Goal: Check status: Check status

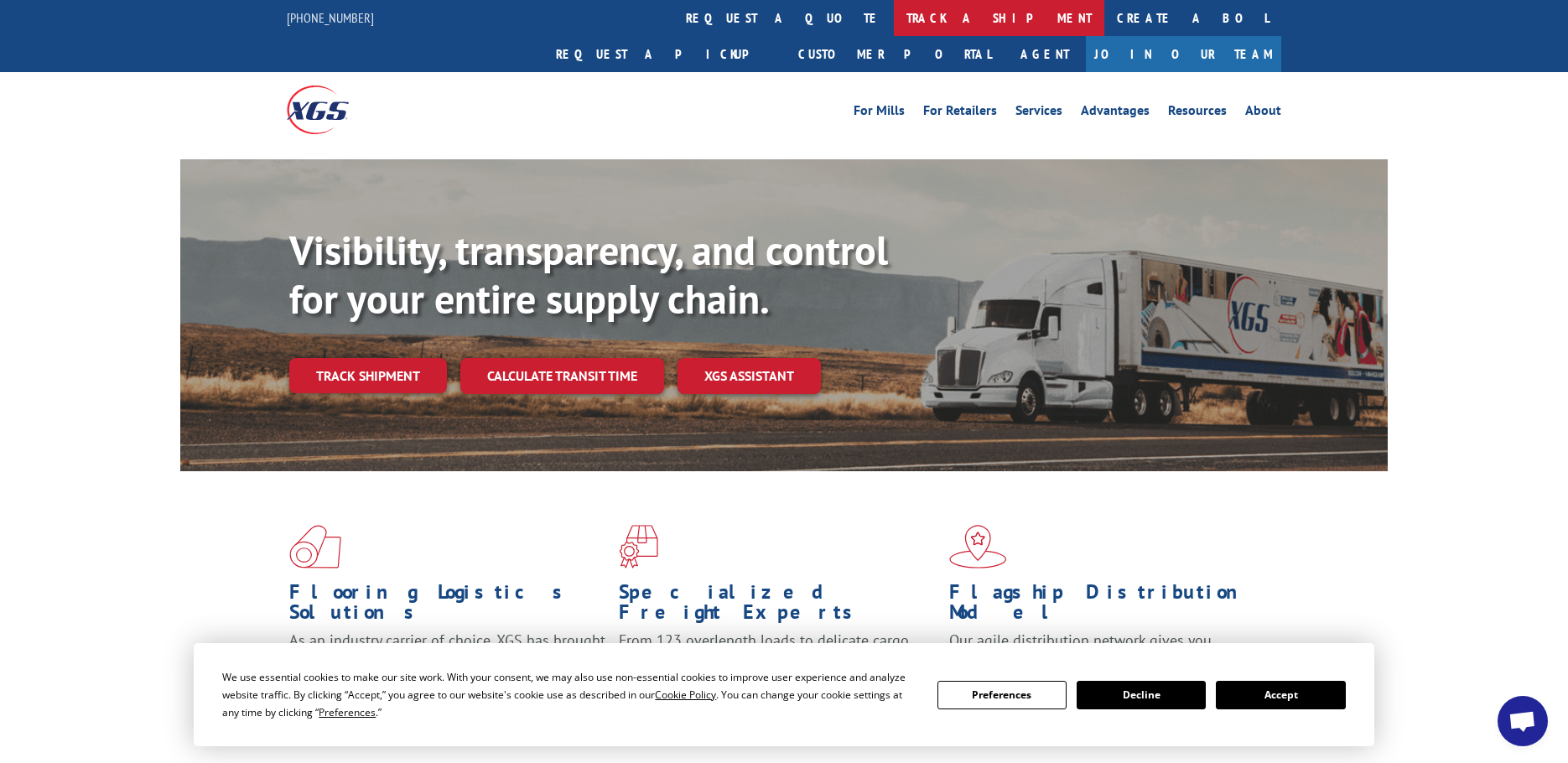
click at [894, 14] on link "track a shipment" at bounding box center [999, 17] width 211 height 36
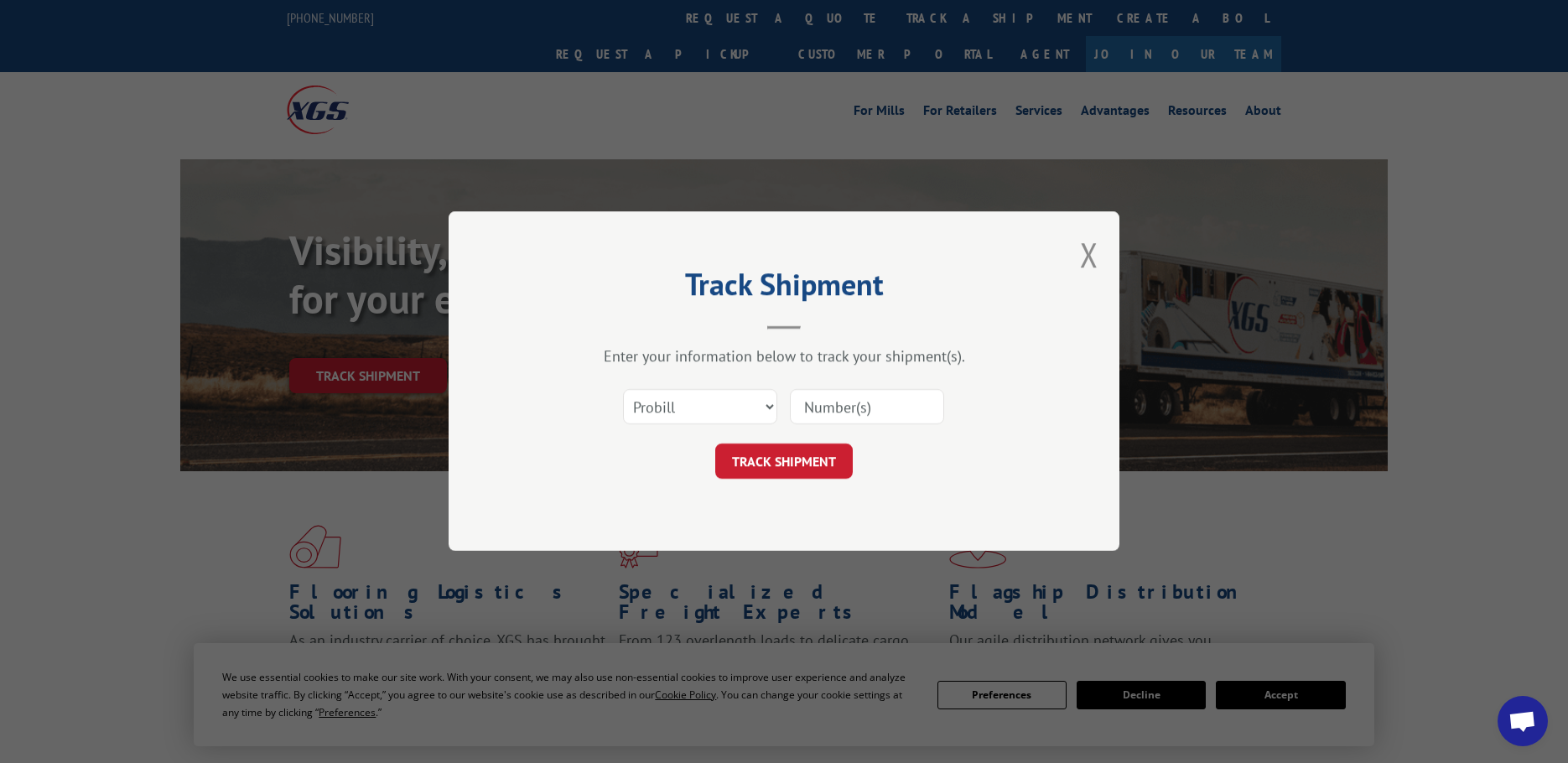
click at [809, 394] on input at bounding box center [866, 407] width 154 height 36
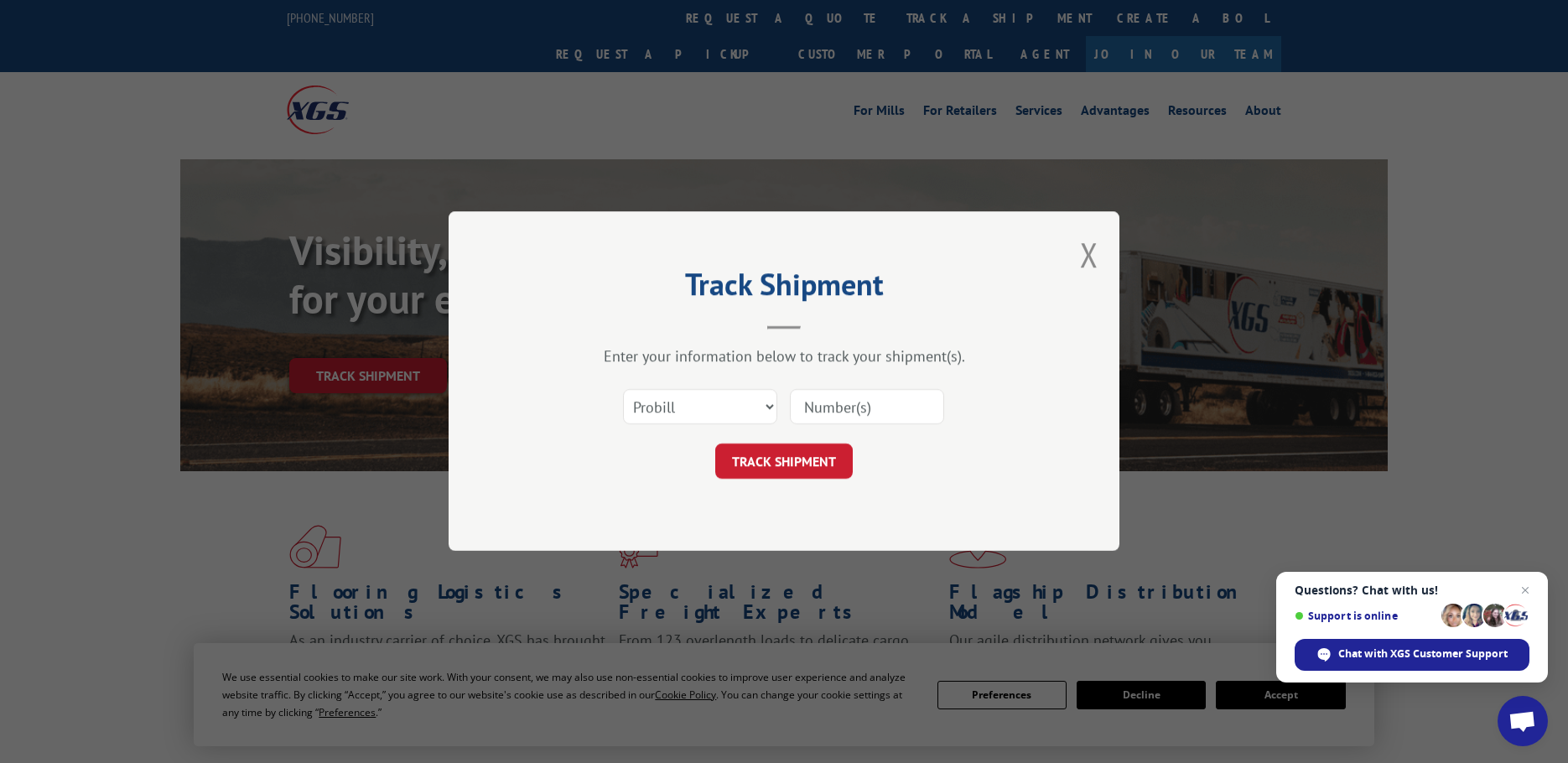
paste input "6000957"
type input "6000957"
click button "TRACK SHIPMENT" at bounding box center [784, 461] width 137 height 36
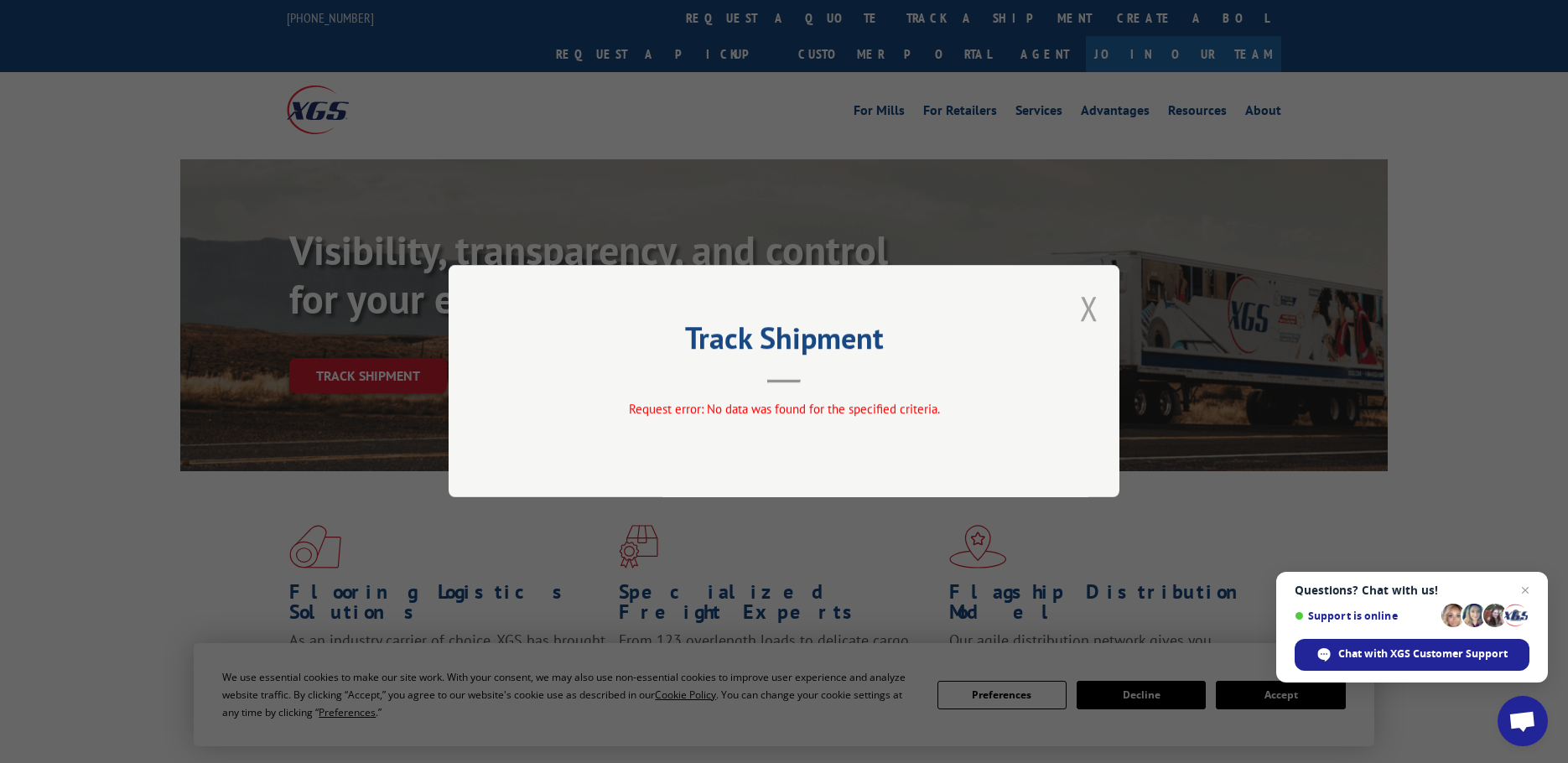
click at [1083, 308] on button "Close modal" at bounding box center [1088, 308] width 18 height 44
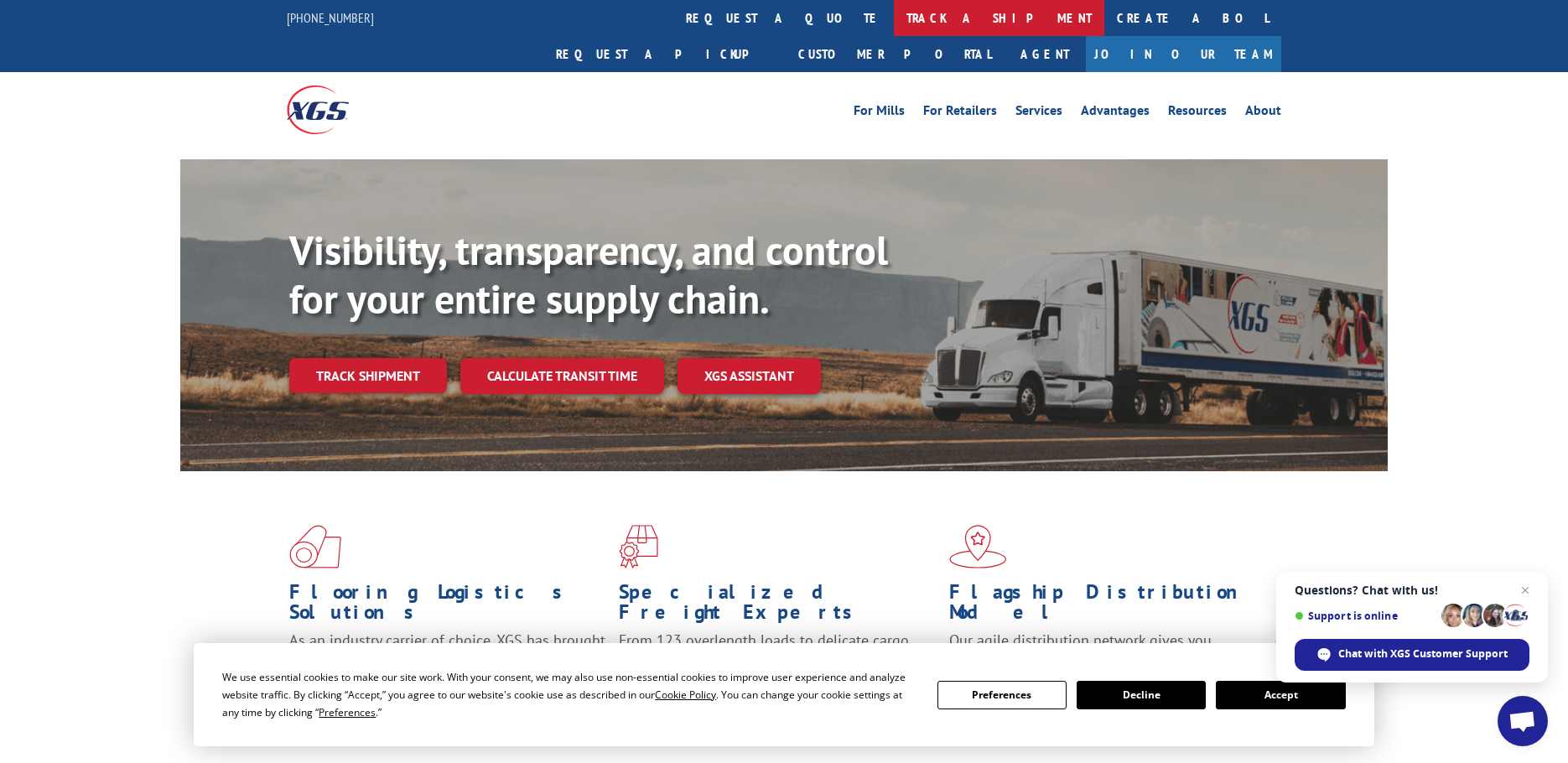
click at [894, 17] on link "track a shipment" at bounding box center [999, 17] width 211 height 36
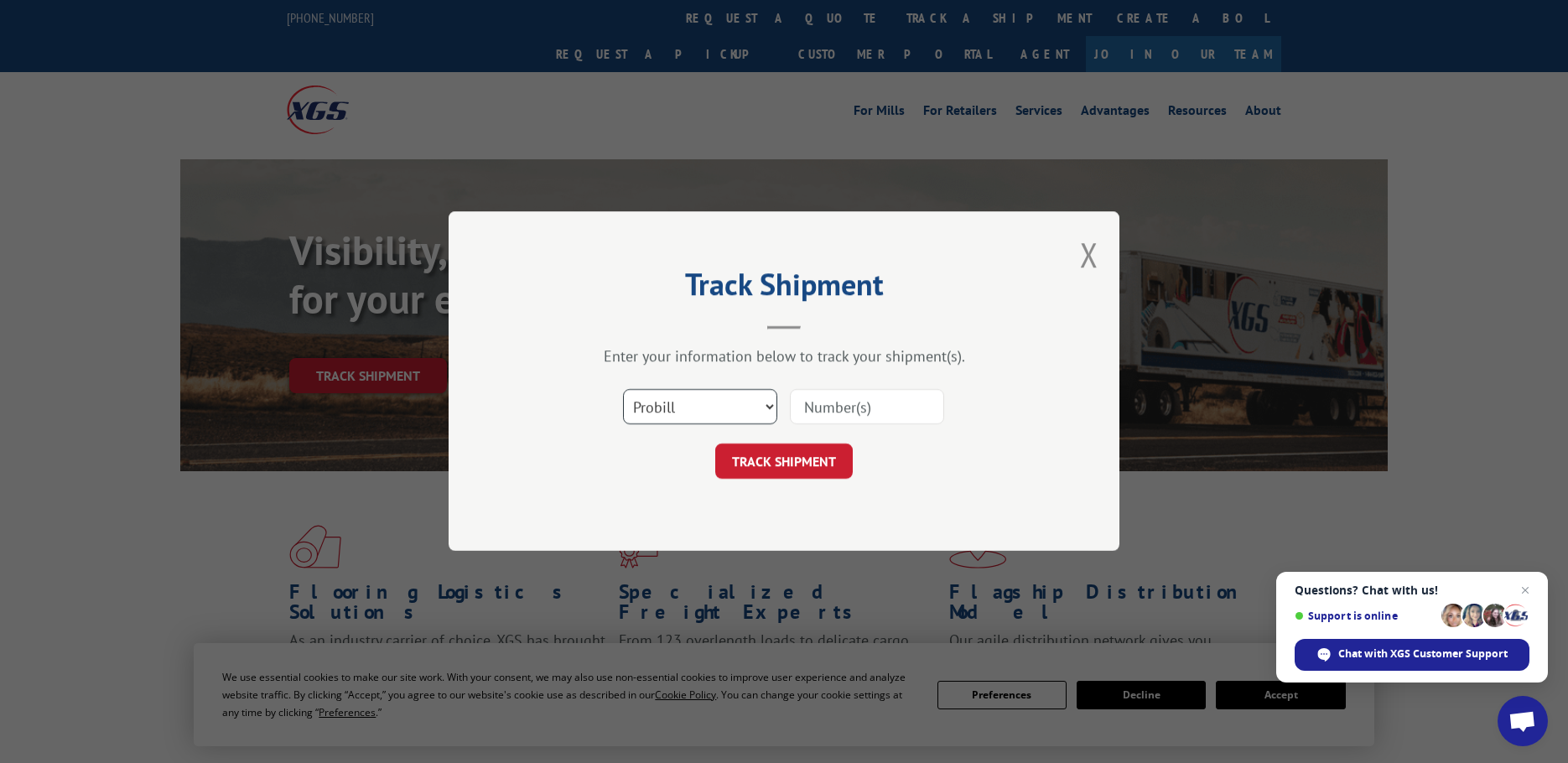
click at [670, 400] on select "Select category... Probill BOL PO" at bounding box center [700, 407] width 154 height 36
select select "bol"
click at [623, 390] on select "Select category... Probill BOL PO" at bounding box center [700, 407] width 154 height 36
click at [822, 403] on input at bounding box center [866, 407] width 154 height 36
paste input "6000957"
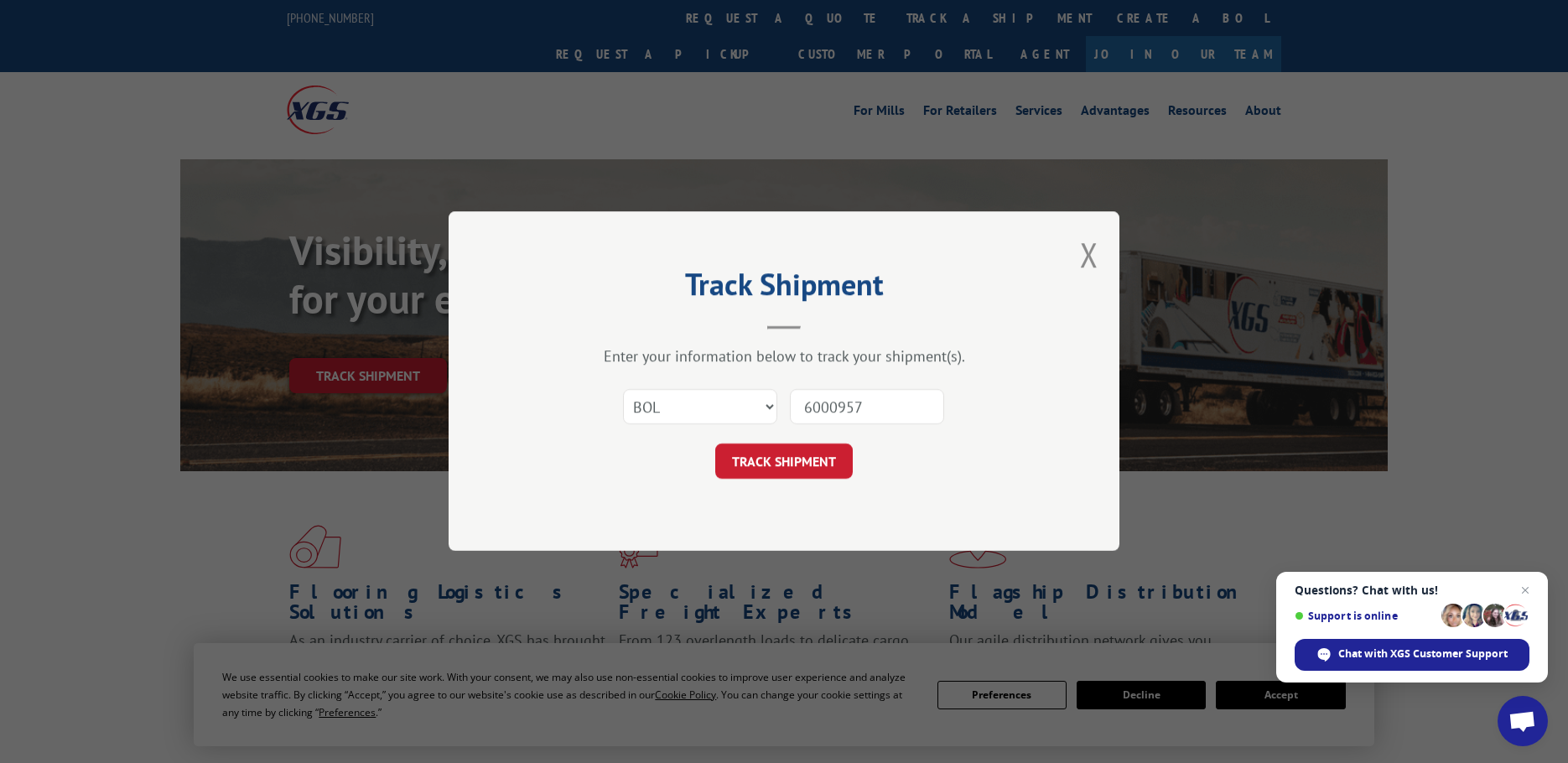
type input "6000957"
click at [715, 444] on button "TRACK SHIPMENT" at bounding box center [784, 461] width 137 height 36
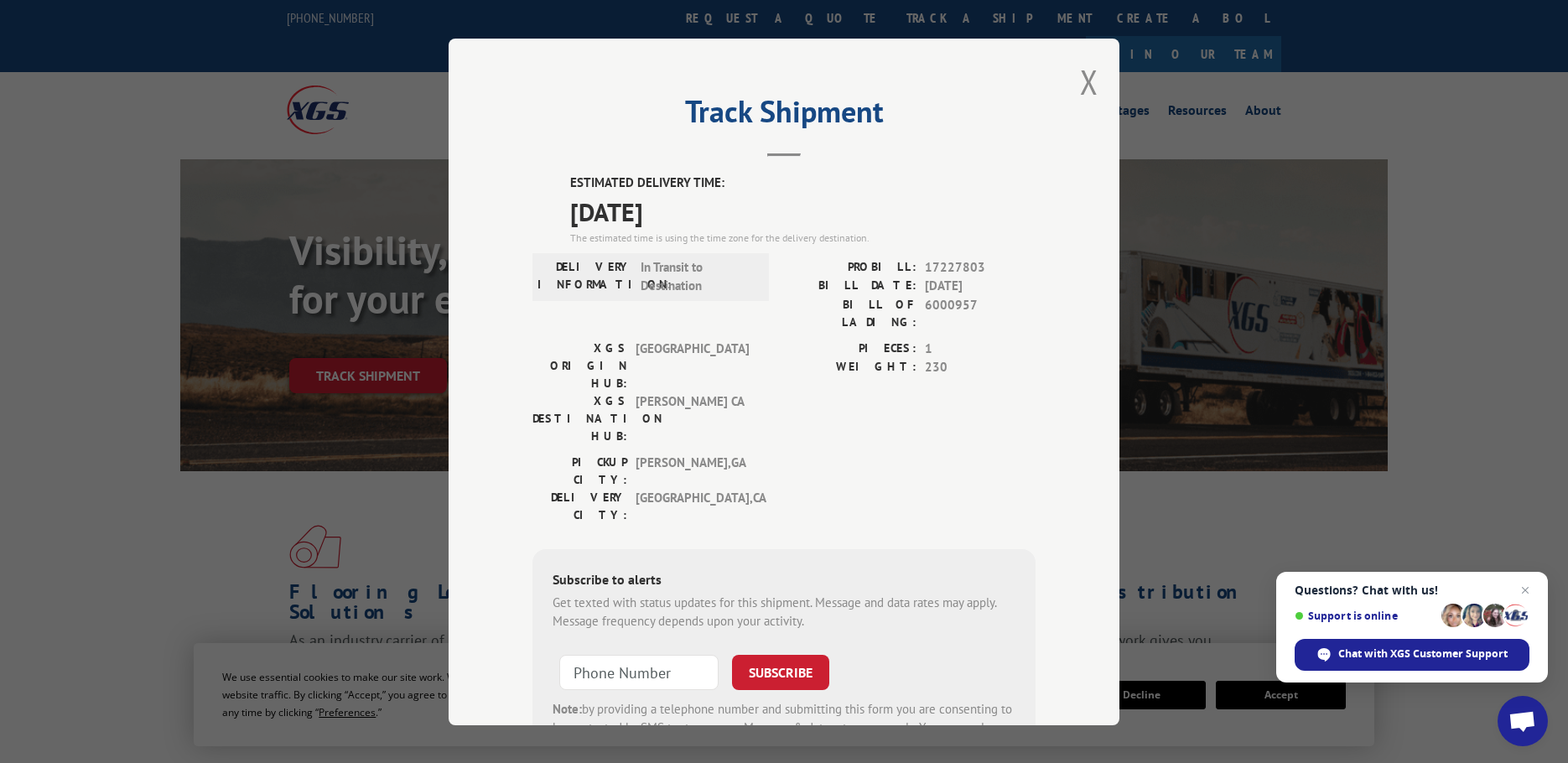
scroll to position [84, 0]
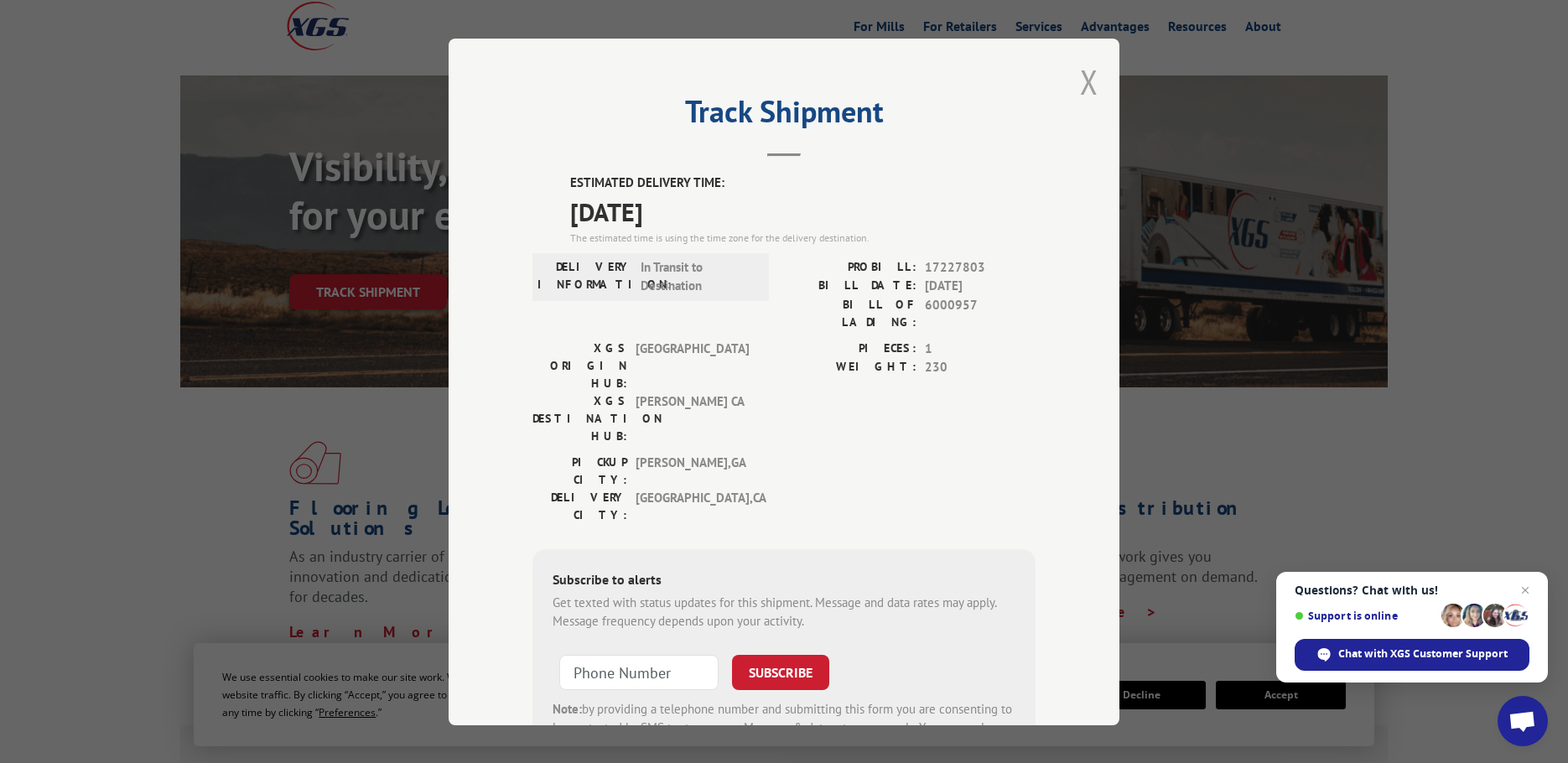
click at [1085, 97] on button "Close modal" at bounding box center [1088, 82] width 18 height 44
